Goal: Transaction & Acquisition: Purchase product/service

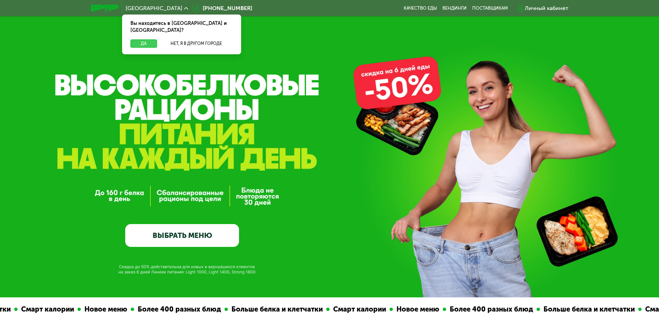
click at [142, 39] on button "Да" at bounding box center [143, 43] width 27 height 8
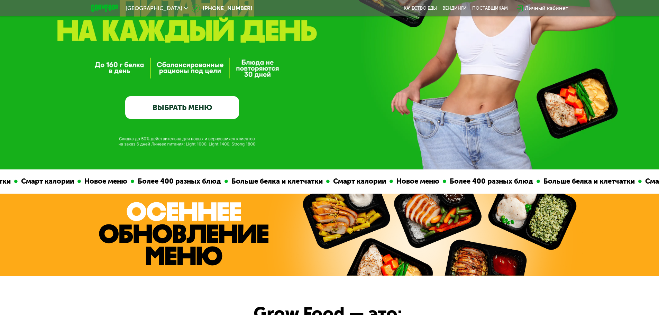
scroll to position [138, 0]
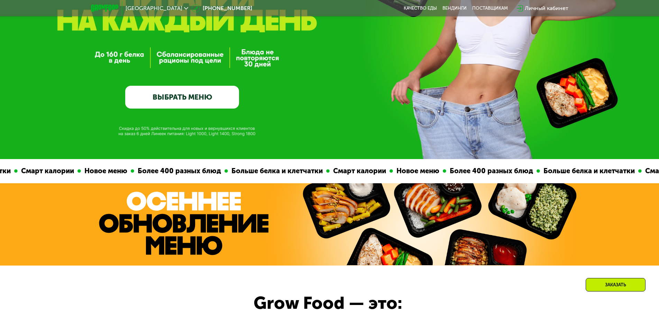
click at [157, 90] on link "ВЫБРАТЬ МЕНЮ" at bounding box center [182, 97] width 114 height 23
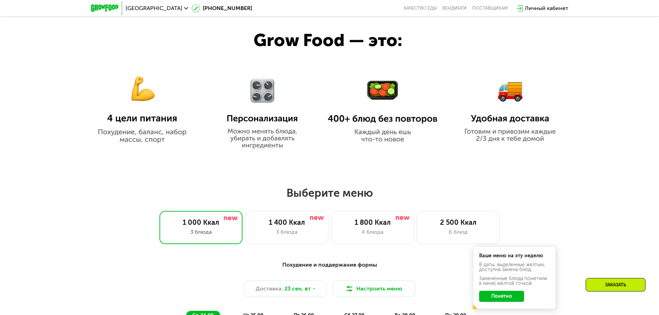
scroll to position [400, 0]
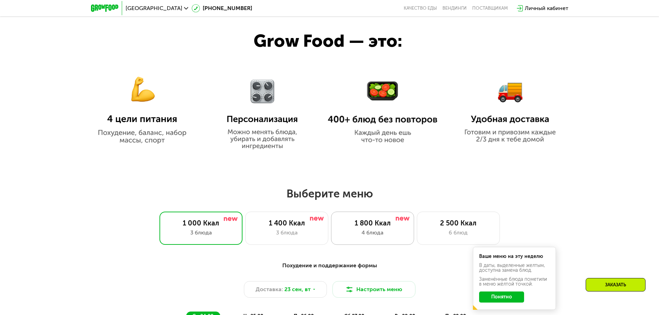
click at [377, 225] on div "1 800 Ккал" at bounding box center [372, 223] width 68 height 8
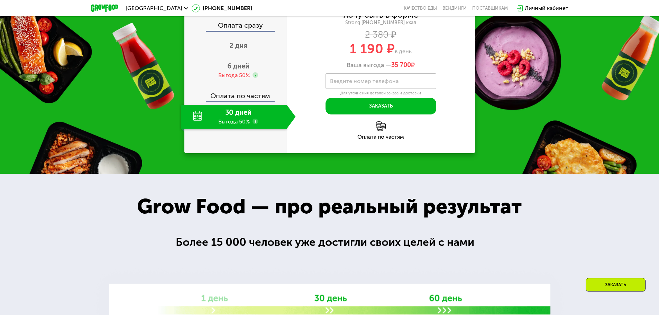
scroll to position [919, 0]
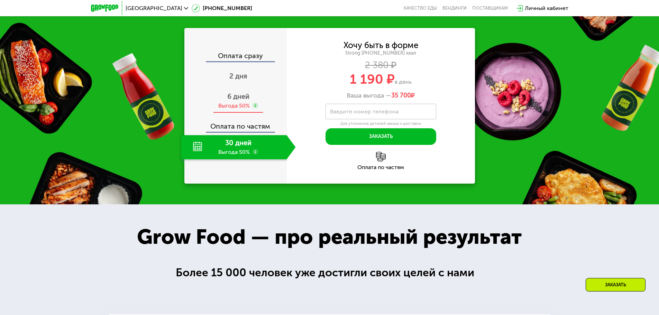
click at [239, 101] on span "6 дней" at bounding box center [238, 96] width 22 height 8
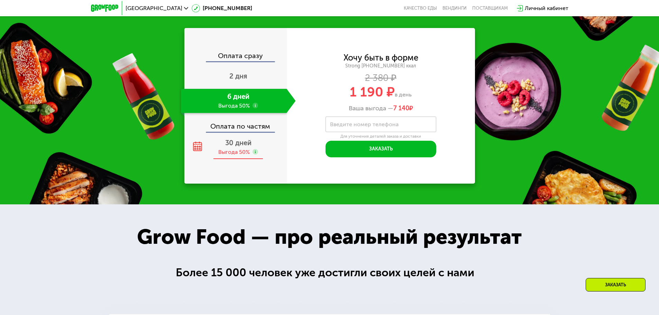
click at [235, 147] on span "30 дней" at bounding box center [238, 143] width 26 height 8
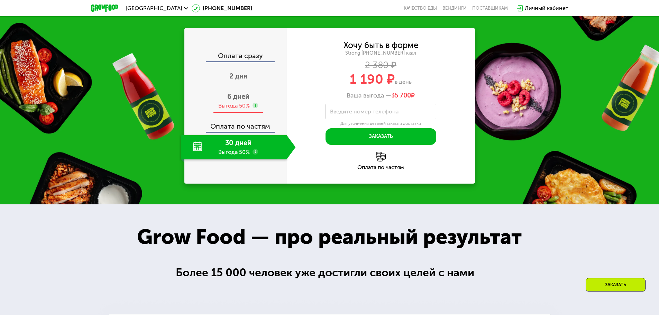
click at [232, 110] on div "Выгода 50%" at bounding box center [233, 106] width 31 height 8
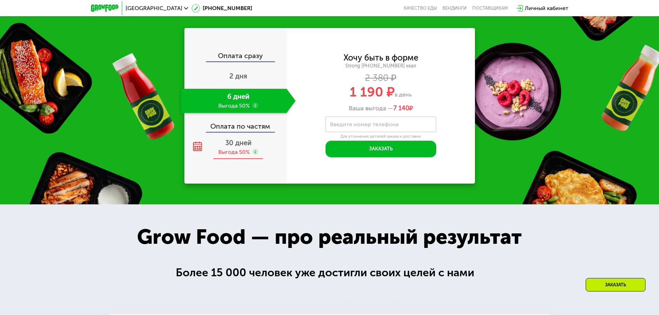
click at [238, 156] on div "Выгода 50%" at bounding box center [233, 152] width 31 height 8
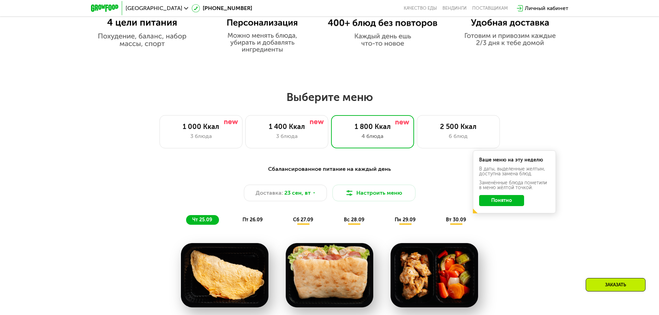
scroll to position [573, 0]
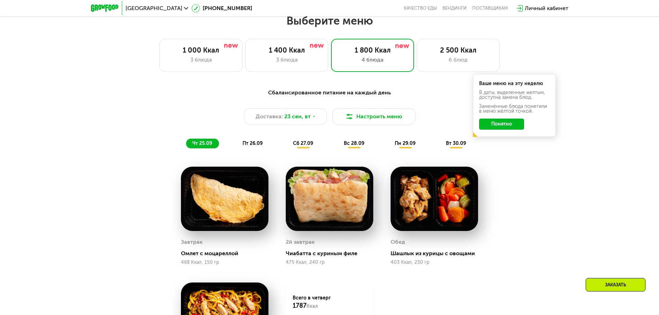
click at [254, 146] on span "пт 26.09" at bounding box center [252, 143] width 20 height 6
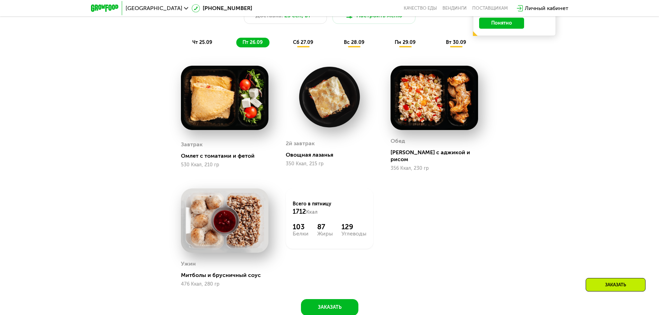
scroll to position [677, 0]
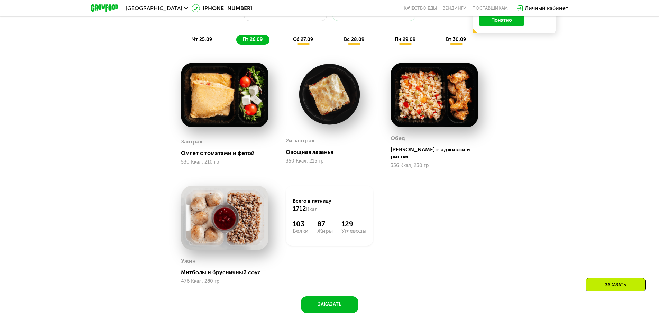
click at [206, 40] on span "чт 25.09" at bounding box center [202, 40] width 20 height 6
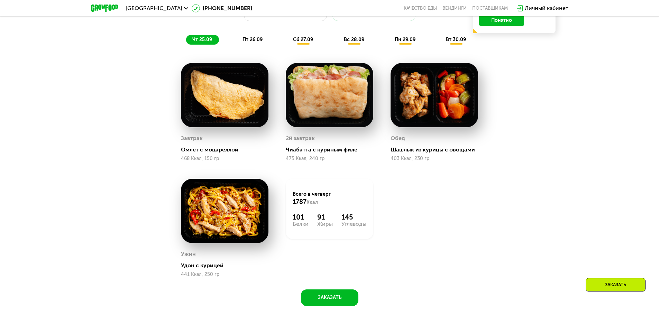
click at [256, 38] on div "пт 26.09" at bounding box center [252, 40] width 33 height 10
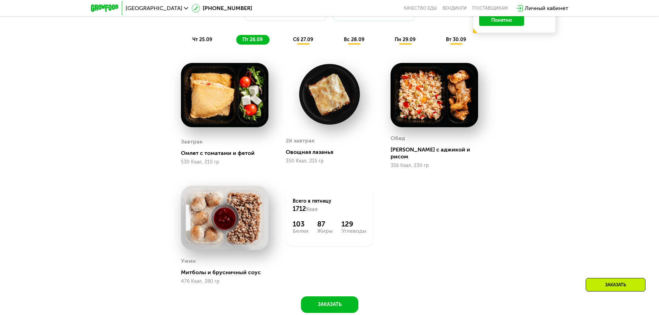
click at [306, 42] on span "сб 27.09" at bounding box center [303, 40] width 20 height 6
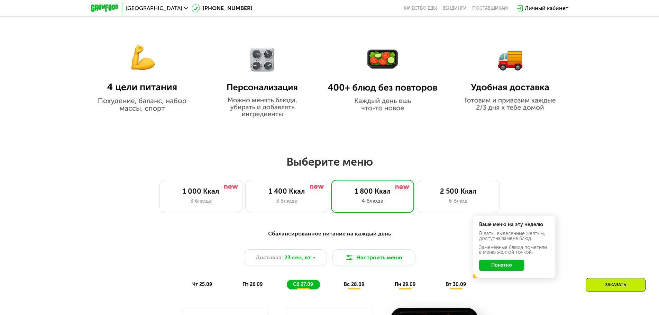
scroll to position [539, 0]
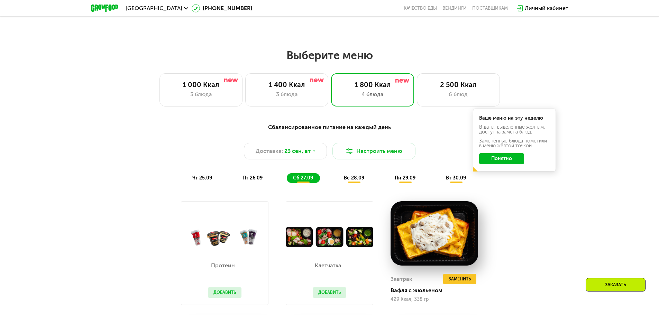
click at [358, 179] on span "вс 28.09" at bounding box center [354, 178] width 20 height 6
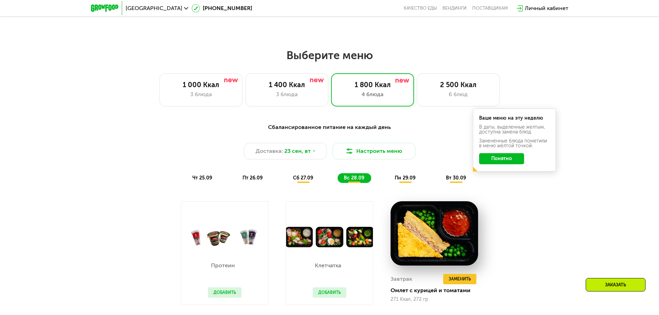
click at [409, 181] on span "пн 29.09" at bounding box center [405, 178] width 21 height 6
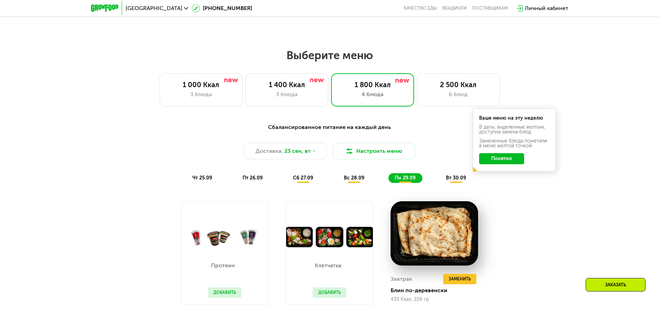
click at [458, 180] on span "вт 30.09" at bounding box center [456, 178] width 20 height 6
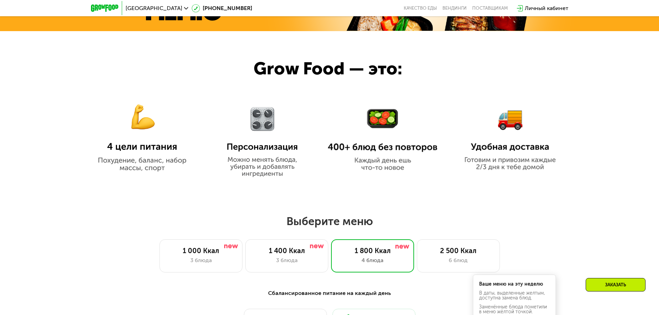
scroll to position [449, 0]
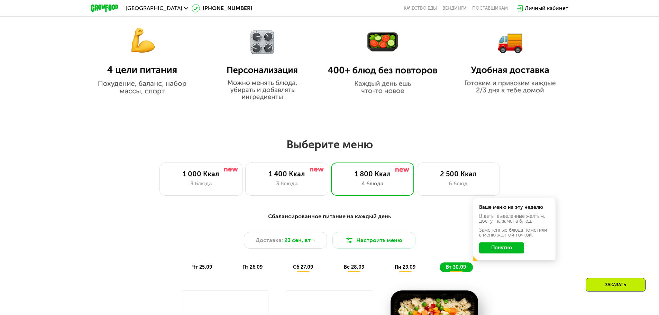
click at [334, 220] on div "Сбалансированное питание на каждый день" at bounding box center [329, 216] width 409 height 9
click at [334, 218] on div "Сбалансированное питание на каждый день" at bounding box center [329, 216] width 409 height 9
click at [334, 217] on div "Сбалансированное питание на каждый день" at bounding box center [329, 216] width 409 height 9
click at [333, 217] on div "Сбалансированное питание на каждый день" at bounding box center [329, 216] width 409 height 9
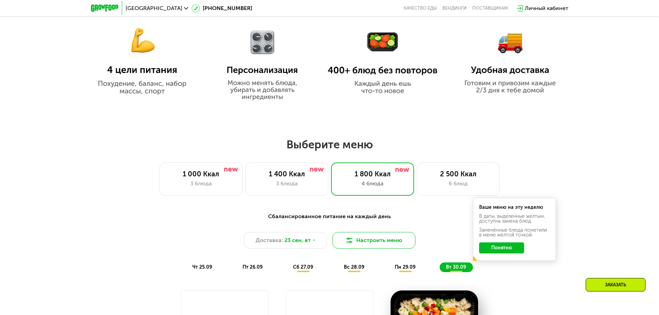
click at [370, 237] on button "Настроить меню" at bounding box center [373, 240] width 83 height 17
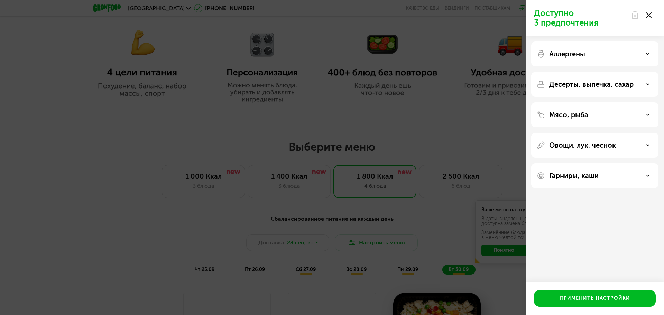
click at [85, 179] on div "Доступно 3 предпочтения Аллергены Десерты, выпечка, сахар Мясо, рыба Овощи, лук…" at bounding box center [332, 157] width 664 height 315
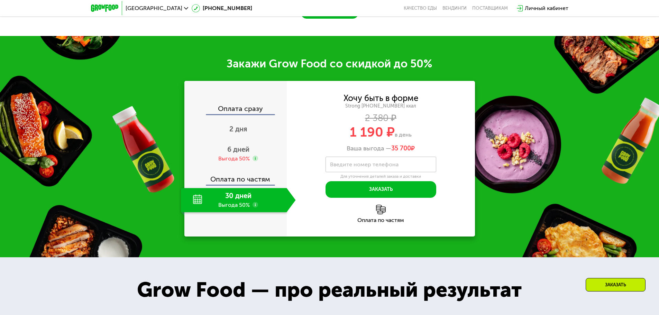
scroll to position [1003, 0]
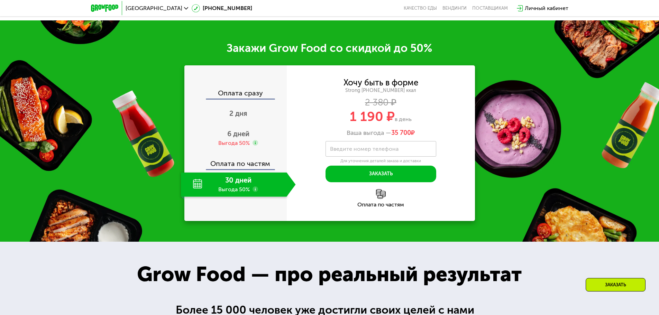
click at [390, 86] on div "Хочу быть в форме" at bounding box center [380, 83] width 75 height 8
click at [370, 86] on div "Хочу быть в форме" at bounding box center [380, 83] width 75 height 8
drag, startPoint x: 340, startPoint y: 146, endPoint x: 423, endPoint y: 150, distance: 83.1
click at [423, 137] on div "Хочу быть в форме Strong 1800 ~1800 ккал 2 380 ₽ 1 190 ₽ в день Ваша выгода — 3…" at bounding box center [381, 108] width 188 height 58
click at [422, 94] on div "Strong [PHONE_NUMBER] ккал" at bounding box center [381, 90] width 188 height 6
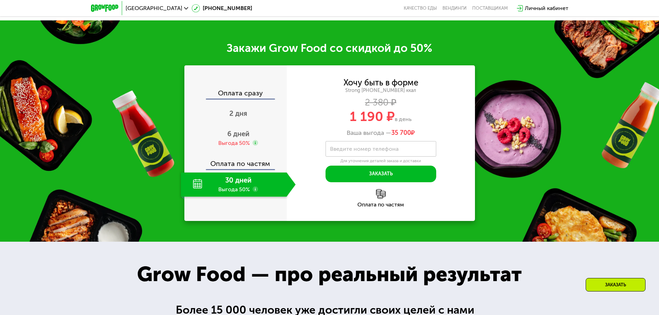
click at [245, 99] on div "Оплата сразу" at bounding box center [236, 94] width 102 height 9
click at [226, 150] on div "6 дней Выгода 50%" at bounding box center [238, 138] width 115 height 24
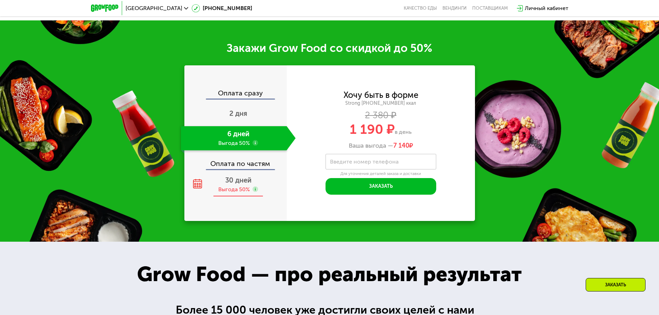
click at [256, 192] on use at bounding box center [255, 189] width 6 height 6
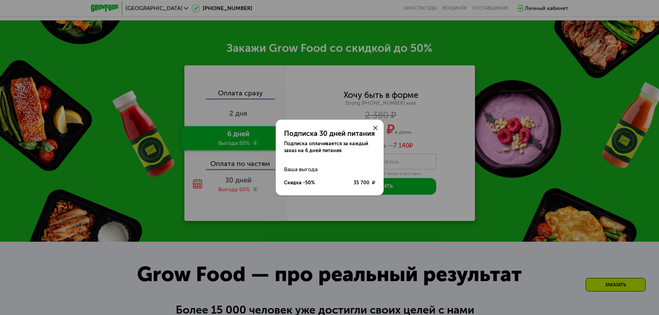
click at [374, 126] on icon at bounding box center [375, 128] width 4 height 4
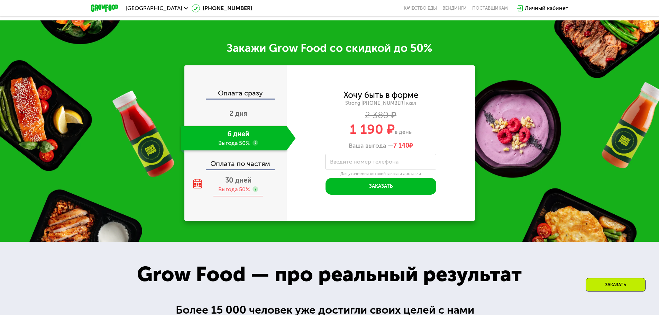
click at [222, 193] on div "Выгода 50%" at bounding box center [233, 190] width 31 height 8
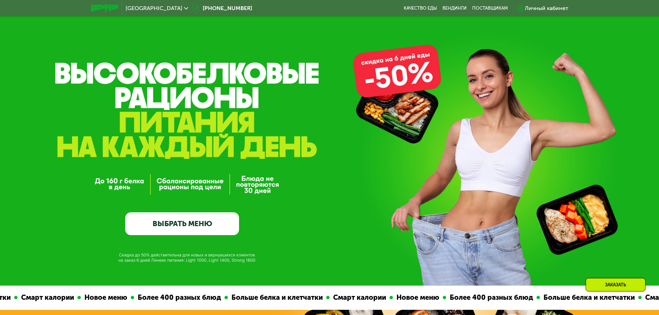
scroll to position [0, 0]
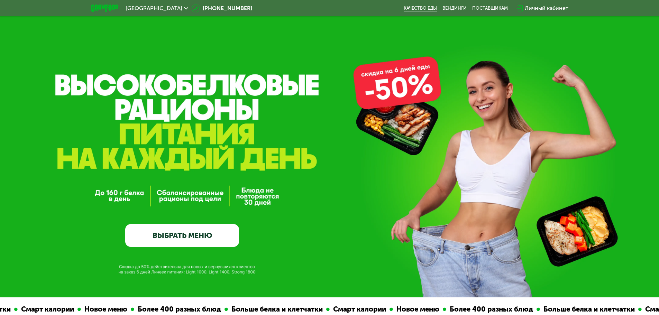
click at [417, 7] on link "Качество еды" at bounding box center [419, 9] width 33 height 6
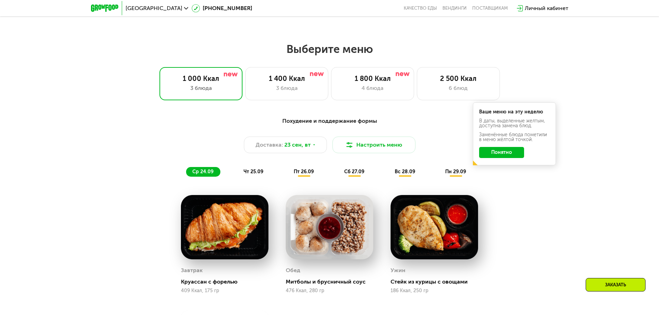
scroll to position [553, 0]
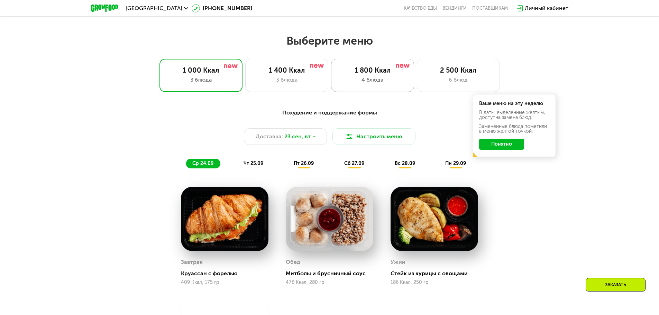
click at [383, 69] on div "1 800 Ккал" at bounding box center [372, 70] width 68 height 8
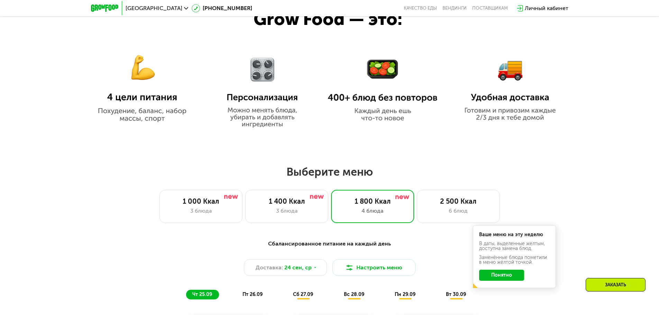
scroll to position [415, 0]
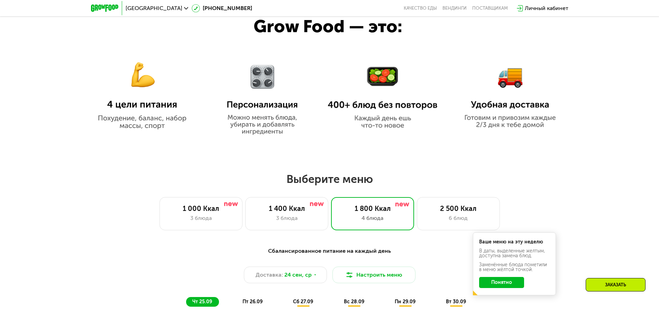
click at [457, 147] on div at bounding box center [329, 68] width 659 height 159
click at [455, 211] on div "2 500 Ккал" at bounding box center [458, 208] width 68 height 8
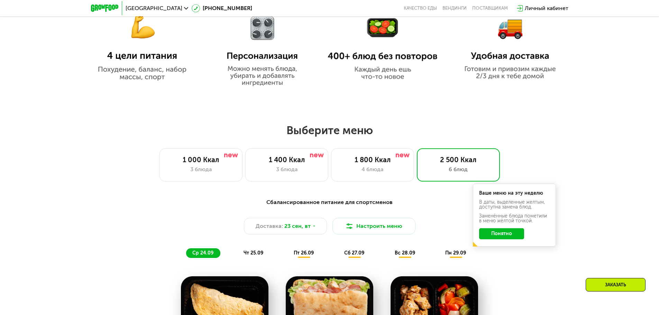
scroll to position [449, 0]
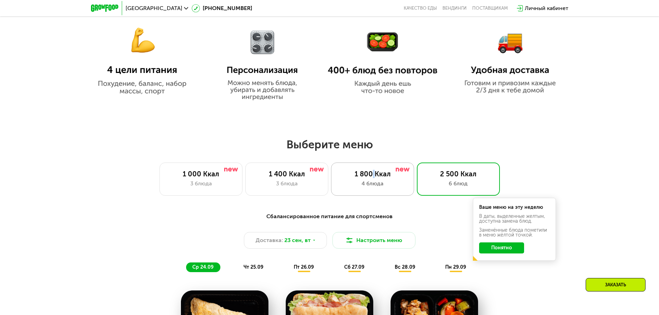
click at [374, 178] on div "1 800 Ккал" at bounding box center [372, 174] width 68 height 8
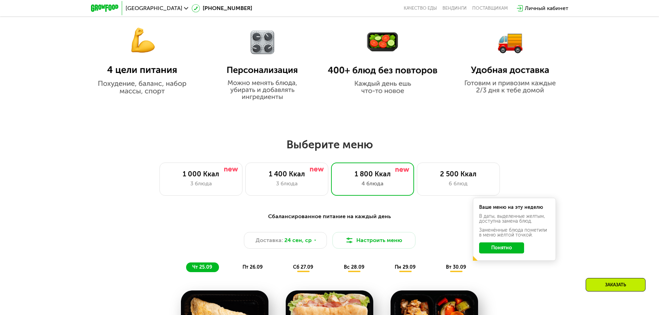
click at [74, 194] on div "1 000 Ккал 3 блюда 1 400 Ккал 3 блюда 1 800 Ккал 4 блюда 2 500 Ккал 6 блюд" at bounding box center [329, 179] width 614 height 33
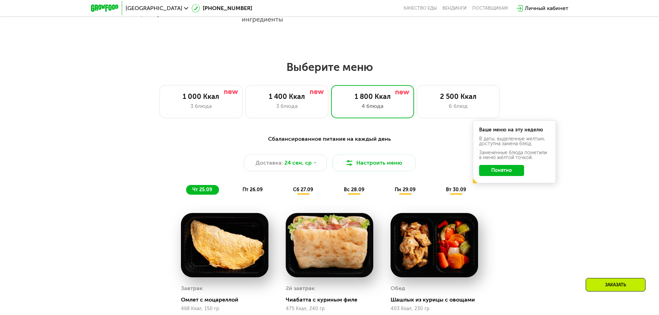
scroll to position [519, 0]
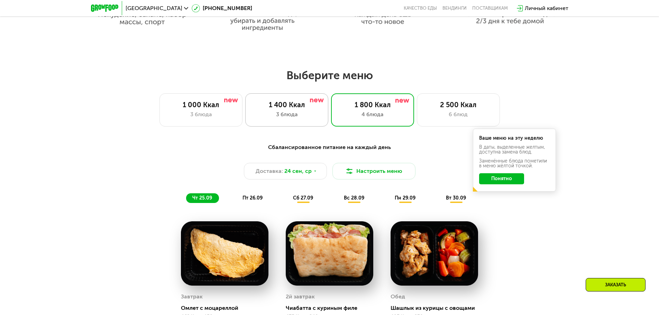
click at [294, 115] on div "3 блюда" at bounding box center [286, 114] width 68 height 8
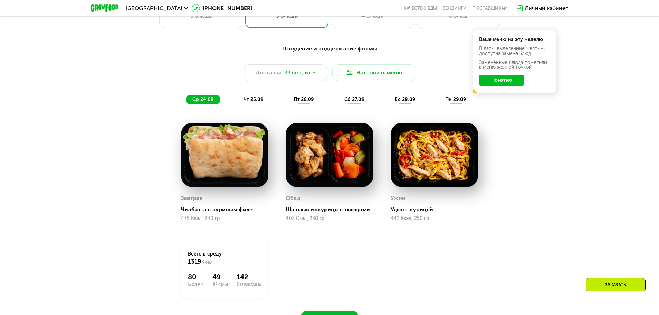
scroll to position [553, 0]
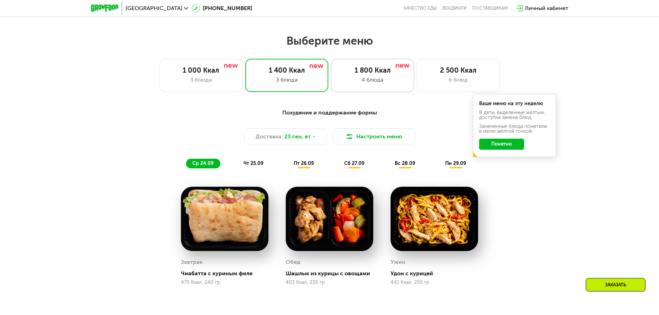
click at [374, 77] on div "1 800 Ккал 4 блюда" at bounding box center [372, 75] width 83 height 33
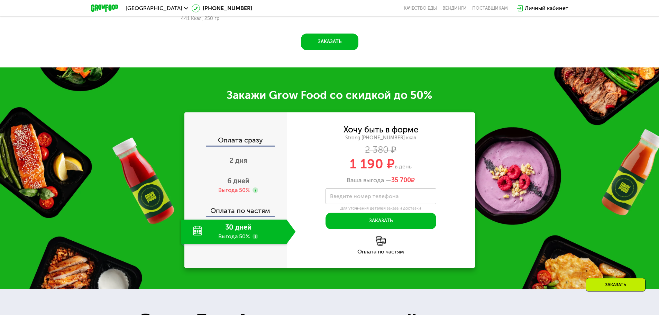
scroll to position [934, 0]
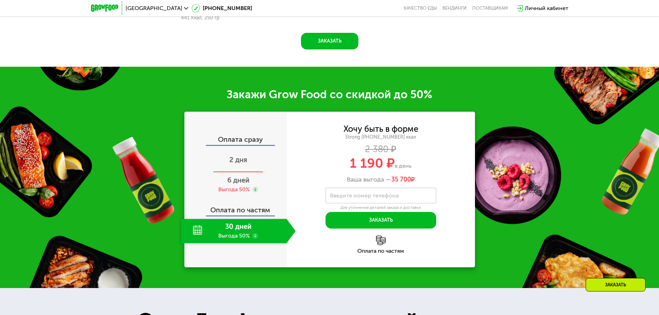
click at [226, 162] on div "2 дня" at bounding box center [238, 160] width 115 height 24
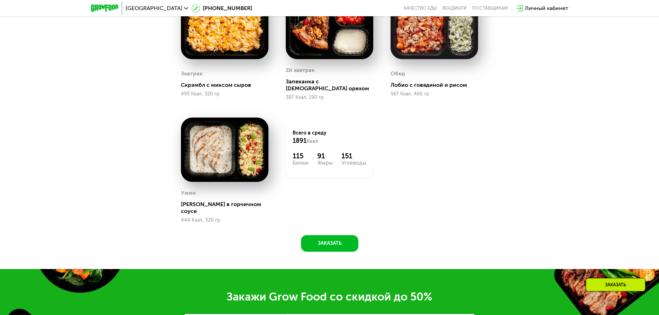
scroll to position [899, 0]
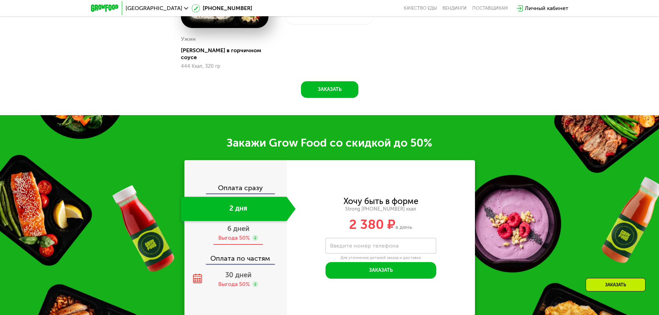
click at [237, 234] on div "Выгода 50%" at bounding box center [233, 238] width 31 height 8
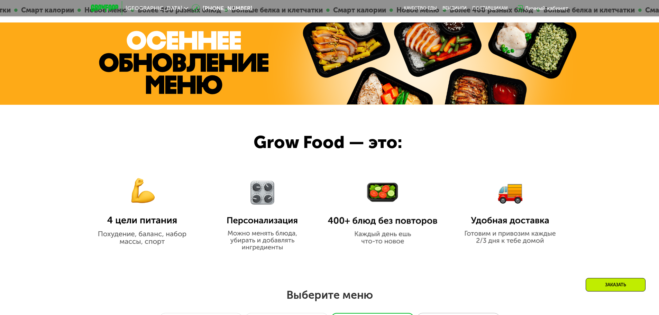
scroll to position [415, 0]
